Goal: Task Accomplishment & Management: Manage account settings

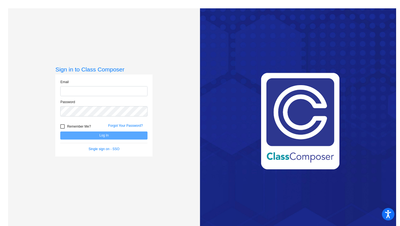
type input "[EMAIL_ADDRESS][DOMAIN_NAME]"
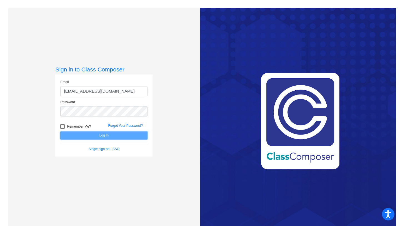
click at [86, 133] on button "Log In" at bounding box center [103, 135] width 87 height 8
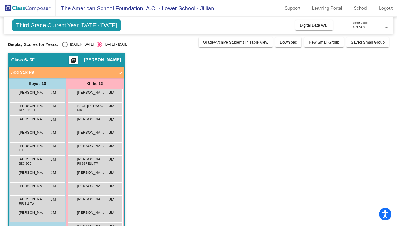
click at [64, 44] on div "Select an option" at bounding box center [65, 45] width 6 height 6
click at [65, 47] on input "[DATE] - [DATE]" at bounding box center [65, 47] width 0 height 0
radio input "true"
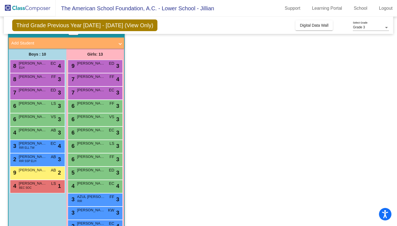
scroll to position [9, 0]
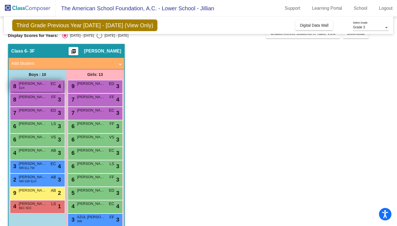
click at [43, 86] on span "[PERSON_NAME]" at bounding box center [33, 84] width 28 height 6
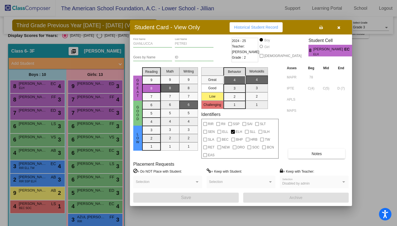
click at [339, 29] on icon "button" at bounding box center [338, 28] width 3 height 4
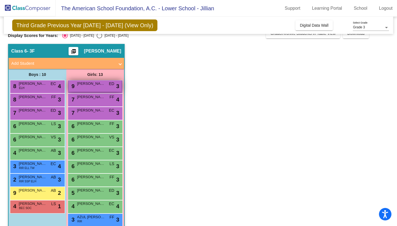
click at [85, 87] on div "9 [PERSON_NAME] ED lock do_not_disturb_alt 3" at bounding box center [95, 85] width 53 height 11
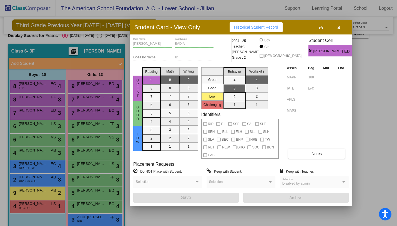
click at [340, 27] on button "button" at bounding box center [339, 27] width 18 height 10
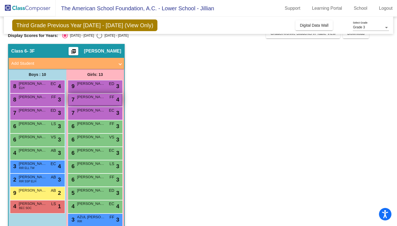
click at [89, 102] on div "7 [PERSON_NAME] FF lock do_not_disturb_alt 4" at bounding box center [95, 99] width 53 height 11
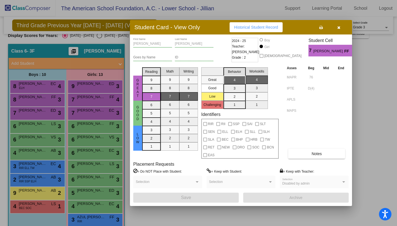
click at [337, 27] on icon "button" at bounding box center [338, 28] width 3 height 4
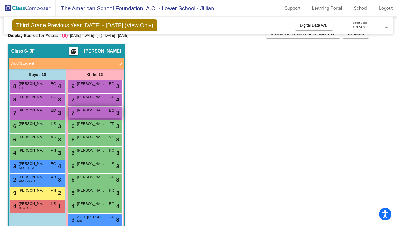
click at [86, 117] on div "7 [PERSON_NAME] [PERSON_NAME] lock do_not_disturb_alt 3" at bounding box center [95, 112] width 53 height 11
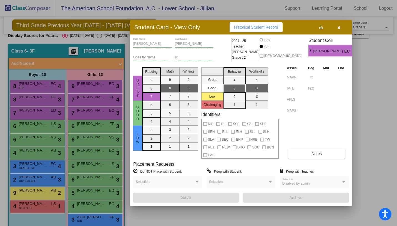
click at [339, 30] on button "button" at bounding box center [339, 27] width 18 height 10
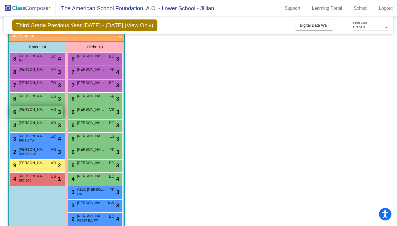
scroll to position [38, 0]
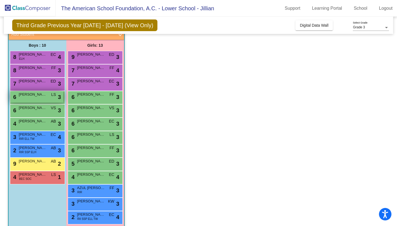
click at [36, 96] on span "[PERSON_NAME]" at bounding box center [33, 95] width 28 height 6
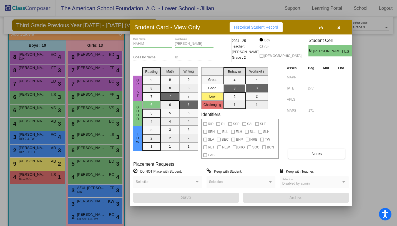
click at [339, 26] on icon "button" at bounding box center [338, 28] width 3 height 4
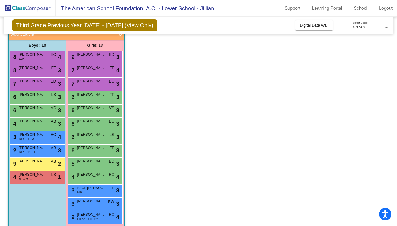
scroll to position [45, 0]
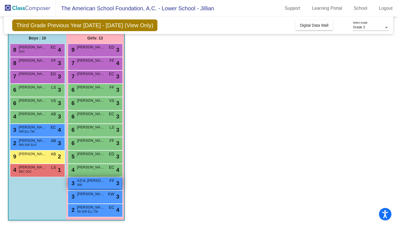
click at [85, 179] on span "AZUL [PERSON_NAME]" at bounding box center [91, 181] width 28 height 6
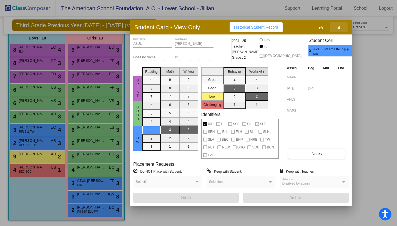
click at [340, 29] on icon "button" at bounding box center [338, 28] width 3 height 4
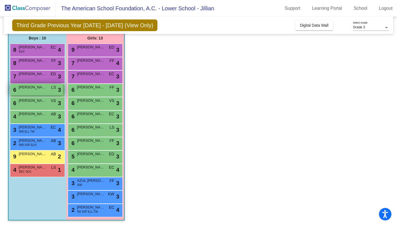
click at [40, 89] on span "[PERSON_NAME]" at bounding box center [33, 87] width 28 height 6
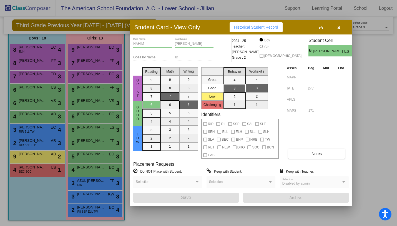
click at [338, 29] on icon "button" at bounding box center [338, 28] width 3 height 4
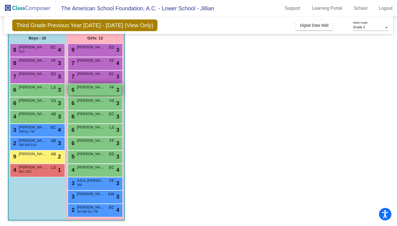
click at [87, 92] on div "6 [PERSON_NAME] FF lock do_not_disturb_alt 3" at bounding box center [95, 89] width 53 height 11
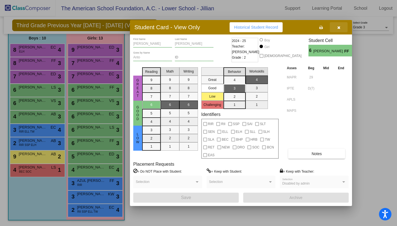
click at [339, 28] on icon "button" at bounding box center [338, 28] width 3 height 4
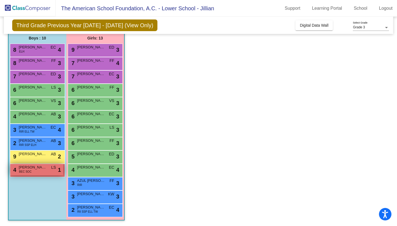
click at [47, 172] on div "4 [PERSON_NAME] BEC SOC LS lock do_not_disturb_alt 1" at bounding box center [36, 169] width 53 height 11
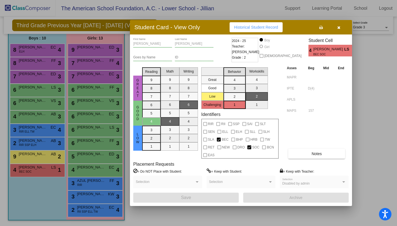
scroll to position [0, 0]
click at [339, 27] on icon "button" at bounding box center [338, 28] width 3 height 4
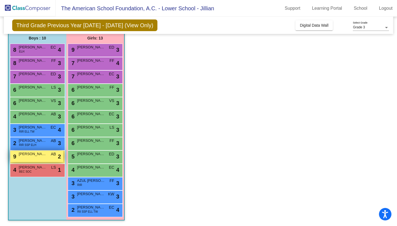
click at [49, 158] on div "9 [PERSON_NAME] AB lock do_not_disturb_alt 2" at bounding box center [36, 155] width 53 height 11
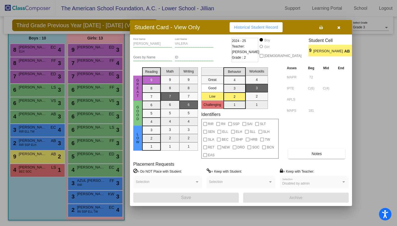
click at [338, 29] on icon "button" at bounding box center [338, 28] width 3 height 4
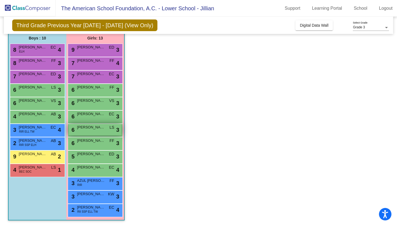
click at [113, 132] on div "6 [PERSON_NAME] LS lock do_not_disturb_alt 3" at bounding box center [95, 129] width 53 height 11
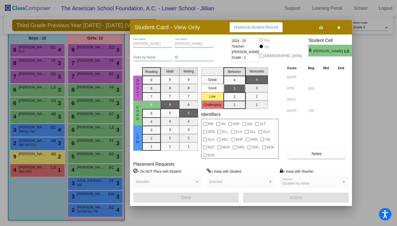
click at [344, 28] on button "button" at bounding box center [339, 27] width 18 height 10
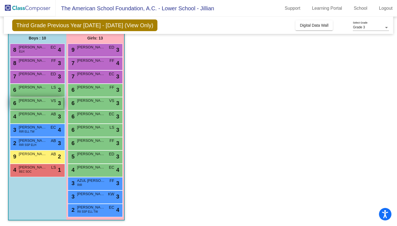
click at [52, 102] on span "VS" at bounding box center [53, 101] width 5 height 6
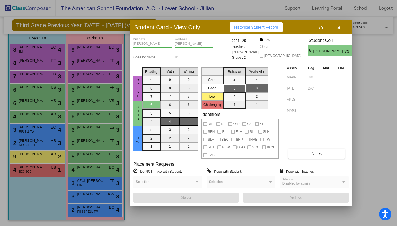
click at [339, 27] on icon "button" at bounding box center [338, 28] width 3 height 4
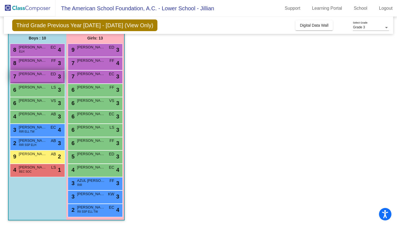
click at [47, 75] on div "7 [PERSON_NAME] ED lock do_not_disturb_alt 3" at bounding box center [36, 75] width 53 height 11
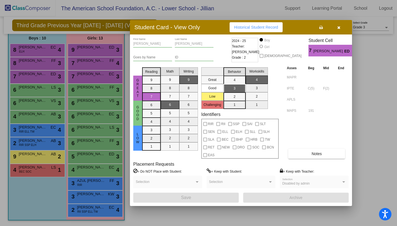
click at [339, 28] on icon "button" at bounding box center [338, 28] width 3 height 4
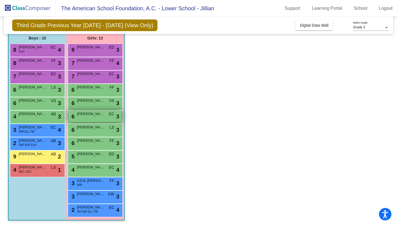
click at [94, 116] on span "[PERSON_NAME]" at bounding box center [91, 114] width 28 height 6
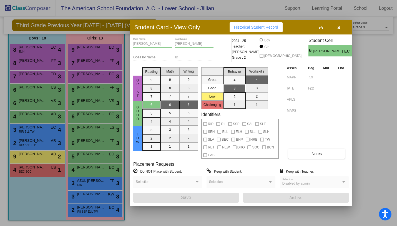
click at [339, 28] on icon "button" at bounding box center [338, 28] width 3 height 4
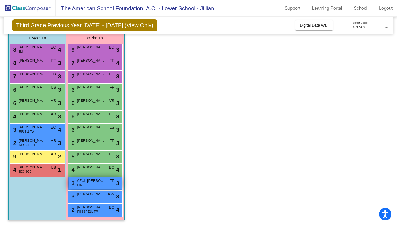
click at [92, 183] on div "3 AZUL [PERSON_NAME] RIR FF lock do_not_disturb_alt 3" at bounding box center [95, 182] width 53 height 11
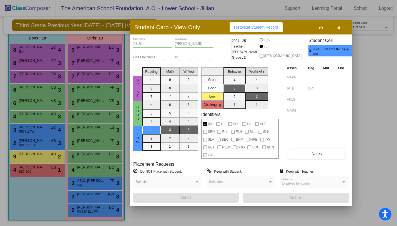
click at [343, 25] on button "button" at bounding box center [339, 27] width 18 height 10
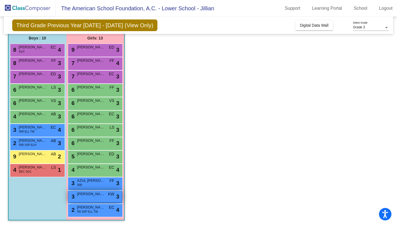
click at [88, 193] on span "[PERSON_NAME]" at bounding box center [91, 194] width 28 height 6
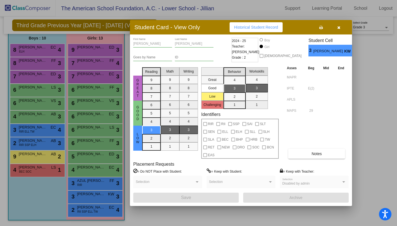
click at [339, 27] on icon "button" at bounding box center [338, 28] width 3 height 4
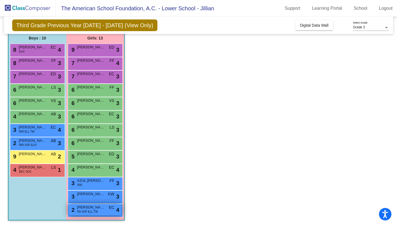
click at [102, 206] on span "[PERSON_NAME]" at bounding box center [91, 207] width 28 height 6
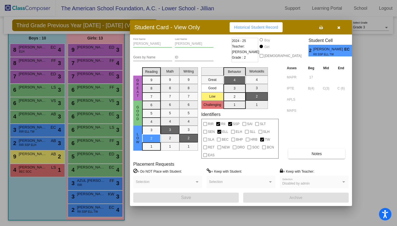
click at [339, 27] on icon "button" at bounding box center [338, 28] width 3 height 4
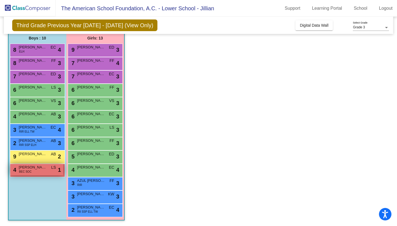
click at [50, 166] on div "4 [PERSON_NAME] BEC SOC LS lock do_not_disturb_alt 1" at bounding box center [36, 169] width 53 height 11
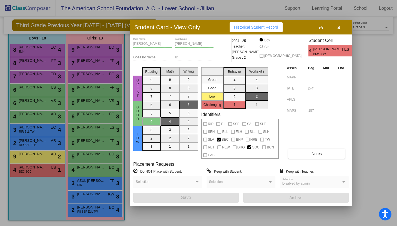
click at [343, 24] on button "button" at bounding box center [339, 27] width 18 height 10
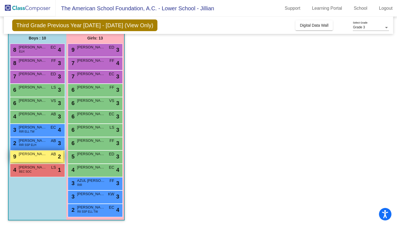
click at [28, 158] on div "9 [PERSON_NAME] AB lock do_not_disturb_alt 2" at bounding box center [36, 155] width 53 height 11
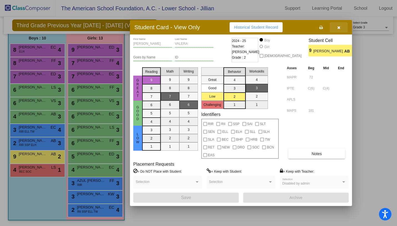
click at [339, 26] on icon "button" at bounding box center [338, 28] width 3 height 4
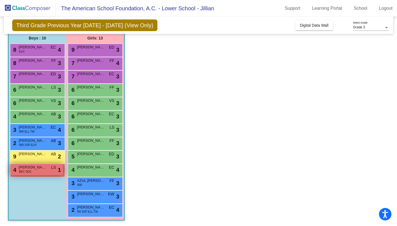
click at [51, 172] on div "4 [PERSON_NAME] BEC SOC LS lock do_not_disturb_alt 1" at bounding box center [36, 169] width 53 height 11
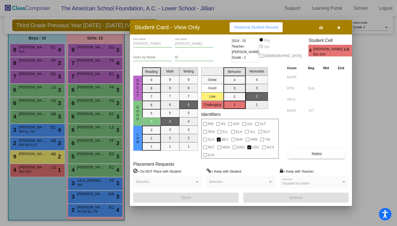
click at [338, 29] on icon "button" at bounding box center [338, 28] width 3 height 4
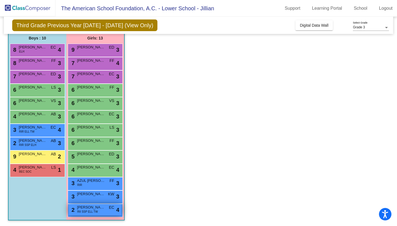
click at [84, 209] on span "[PERSON_NAME]" at bounding box center [91, 207] width 28 height 6
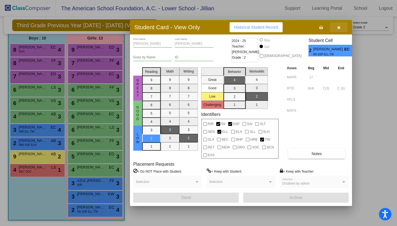
click at [341, 24] on button "button" at bounding box center [339, 27] width 18 height 10
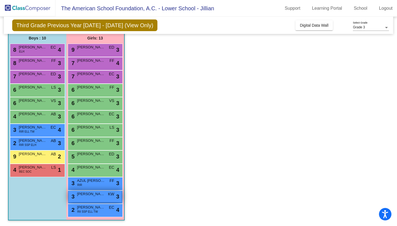
click at [91, 199] on div "3 [PERSON_NAME] KW lock do_not_disturb_alt 3" at bounding box center [95, 195] width 53 height 11
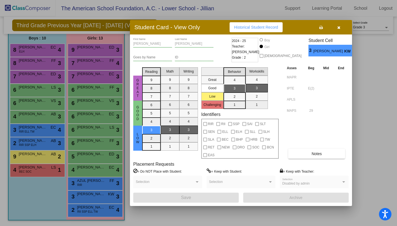
click at [341, 30] on button "button" at bounding box center [339, 27] width 18 height 10
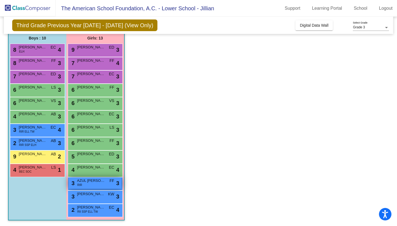
click at [104, 183] on div "3 AZUL [PERSON_NAME] RIR FF lock do_not_disturb_alt 3" at bounding box center [95, 182] width 53 height 11
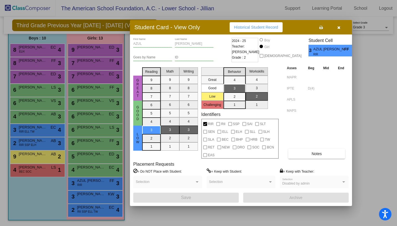
click at [338, 24] on button "button" at bounding box center [339, 27] width 18 height 10
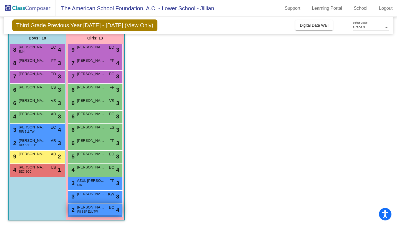
click at [95, 207] on span "[PERSON_NAME]" at bounding box center [91, 207] width 28 height 6
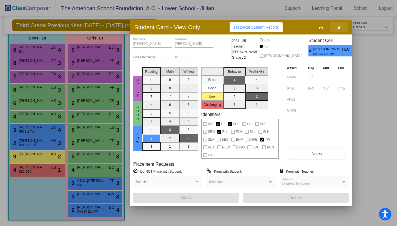
click at [340, 27] on icon "button" at bounding box center [338, 28] width 3 height 4
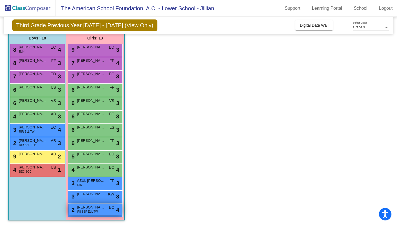
click at [102, 211] on div "2 [PERSON_NAME] RII SSP ELL TW EC lock do_not_disturb_alt 4" at bounding box center [95, 209] width 53 height 11
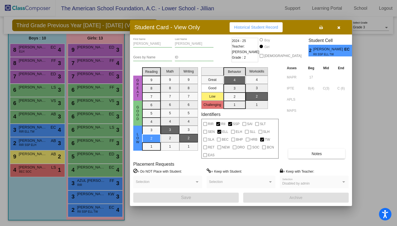
click at [338, 29] on icon "button" at bounding box center [338, 28] width 3 height 4
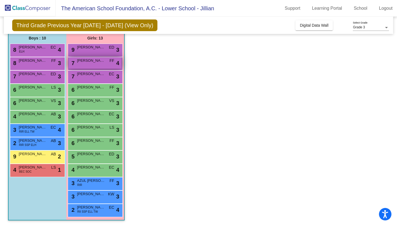
click at [101, 62] on span "[PERSON_NAME]" at bounding box center [91, 61] width 28 height 6
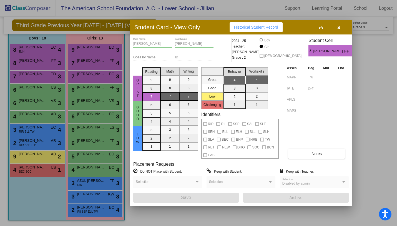
click at [340, 27] on icon "button" at bounding box center [338, 28] width 3 height 4
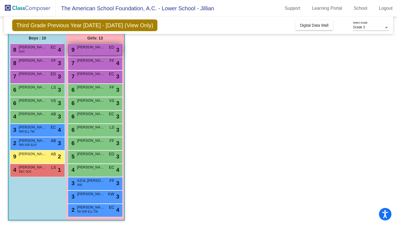
click at [95, 50] on div "9 [PERSON_NAME] ED lock do_not_disturb_alt 3" at bounding box center [95, 49] width 53 height 11
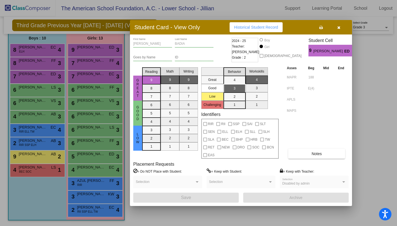
click at [341, 27] on button "button" at bounding box center [339, 27] width 18 height 10
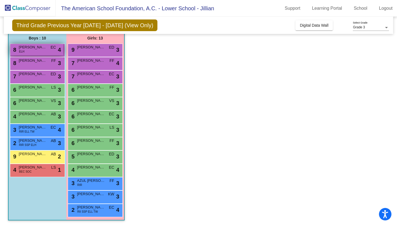
click at [36, 49] on span "[PERSON_NAME]" at bounding box center [33, 47] width 28 height 6
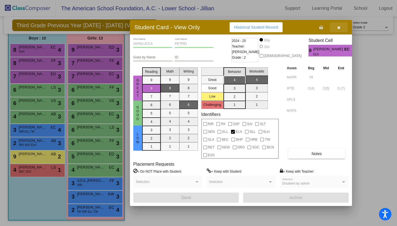
click at [344, 23] on button "button" at bounding box center [339, 27] width 18 height 10
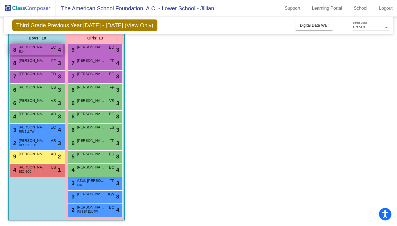
click at [35, 55] on div "8 [PERSON_NAME] ELH EC lock do_not_disturb_alt 4" at bounding box center [36, 49] width 53 height 11
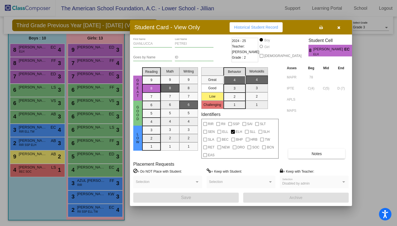
click at [338, 27] on icon "button" at bounding box center [338, 28] width 3 height 4
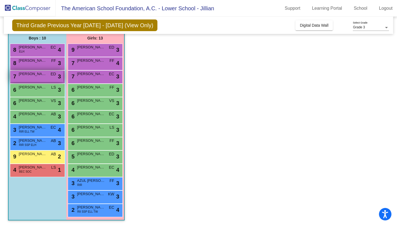
click at [36, 74] on span "[PERSON_NAME]" at bounding box center [33, 74] width 28 height 6
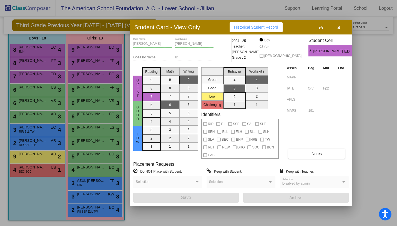
click at [343, 25] on button "button" at bounding box center [339, 27] width 18 height 10
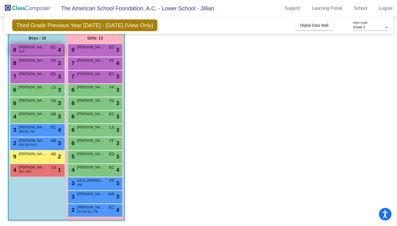
click at [23, 51] on span "ELH" at bounding box center [21, 51] width 5 height 4
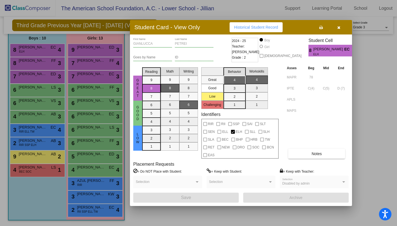
click at [340, 27] on icon "button" at bounding box center [338, 28] width 3 height 4
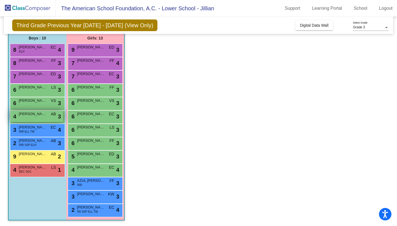
click at [39, 113] on span "[PERSON_NAME]" at bounding box center [33, 114] width 28 height 6
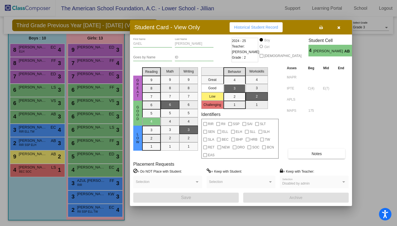
click at [340, 27] on button "button" at bounding box center [339, 27] width 18 height 10
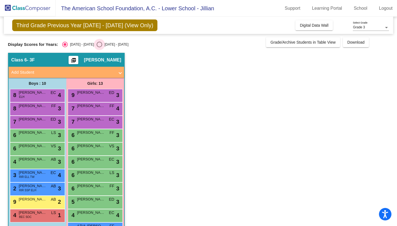
click at [97, 44] on div "Select an option" at bounding box center [100, 45] width 6 height 6
click at [99, 47] on input "[DATE] - [DATE]" at bounding box center [99, 47] width 0 height 0
radio input "true"
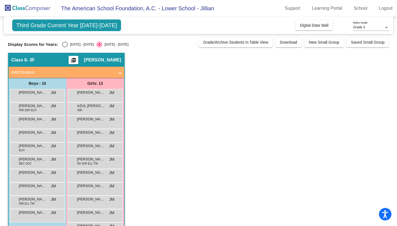
click at [64, 45] on div "Select an option" at bounding box center [65, 45] width 6 height 6
click at [65, 47] on input "[DATE] - [DATE]" at bounding box center [65, 47] width 0 height 0
radio input "true"
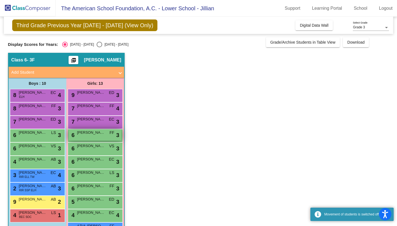
click at [92, 137] on div "6 [PERSON_NAME] FF lock do_not_disturb_alt 3" at bounding box center [95, 134] width 53 height 11
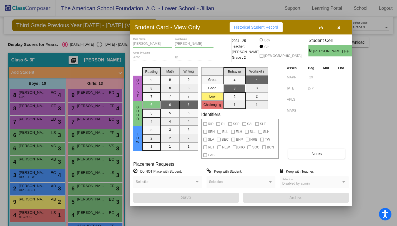
click at [339, 28] on icon "button" at bounding box center [338, 28] width 3 height 4
